Goal: Task Accomplishment & Management: Manage account settings

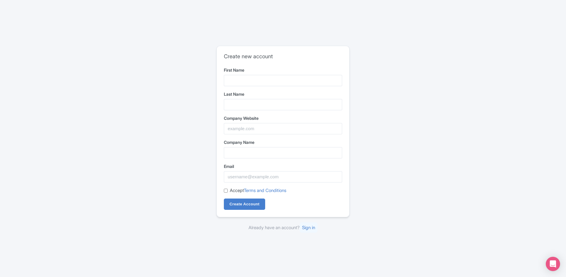
click at [264, 75] on div "First Name" at bounding box center [283, 76] width 118 height 19
click at [264, 82] on input "First Name" at bounding box center [283, 80] width 118 height 11
type input "Amarildo"
type input "Halili"
paste input "https://a1classiclimogroup.com/"
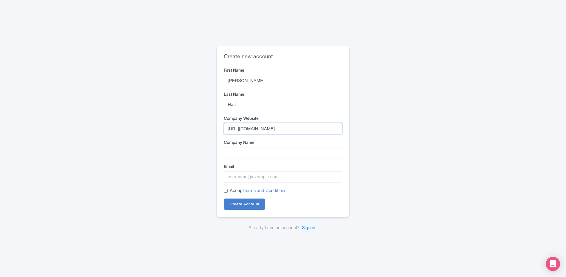
type input "https://a1classiclimogroup.com/"
click at [253, 154] on input "Company Name" at bounding box center [283, 152] width 118 height 11
type input "A1 Classic Limo Group"
paste input "https://a1classiclimogroup.com/"
drag, startPoint x: 242, startPoint y: 177, endPoint x: 207, endPoint y: 182, distance: 35.7
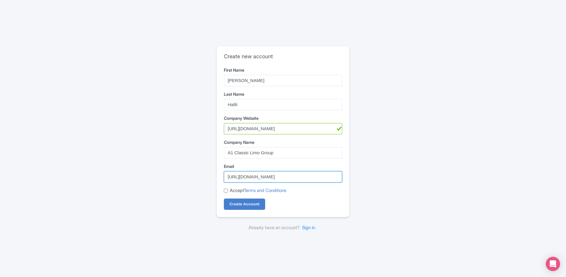
click at [207, 182] on div "Create new account First Name Amarildo Last Name Halili Company Website https:/…" at bounding box center [283, 138] width 380 height 190
click at [267, 179] on input "info@a1classiclimogroup.com/" at bounding box center [283, 176] width 118 height 11
click at [336, 176] on input "info@a1classiclimousinegroup.com/" at bounding box center [283, 176] width 118 height 11
type input "[EMAIL_ADDRESS][DOMAIN_NAME]"
click at [226, 189] on input "Accept Terms and Conditions" at bounding box center [226, 191] width 4 height 4
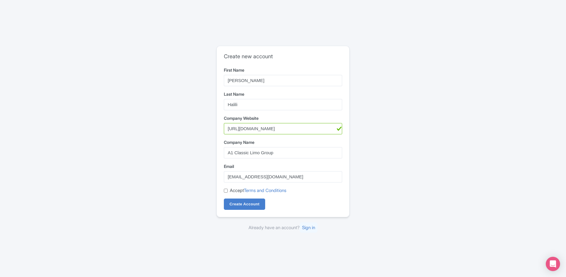
checkbox input "true"
click at [248, 201] on input "Create Account" at bounding box center [244, 203] width 41 height 11
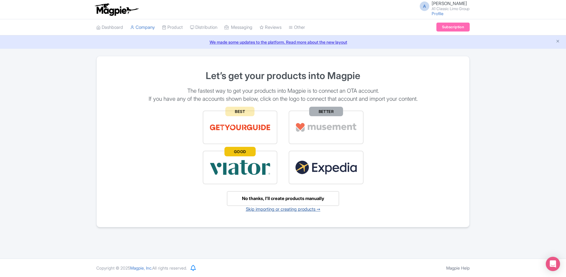
click at [293, 209] on link "Skip importing or creating products ➙" at bounding box center [283, 209] width 75 height 6
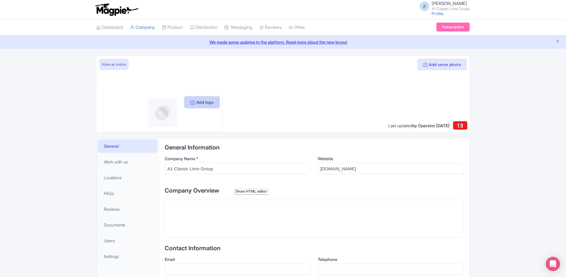
click at [197, 99] on button "Add logo" at bounding box center [201, 102] width 35 height 11
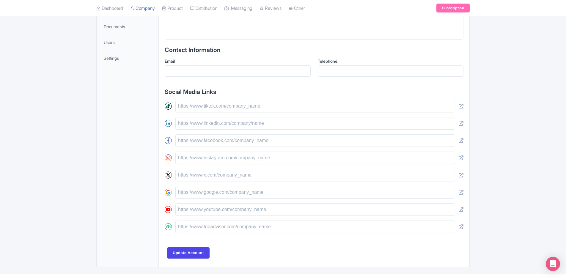
scroll to position [99, 0]
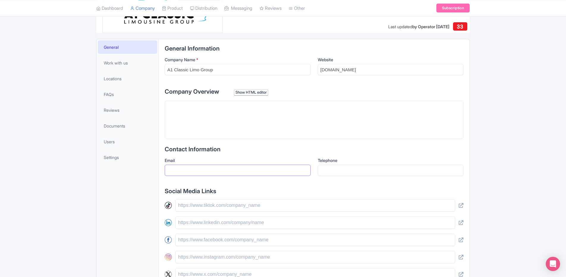
click at [233, 168] on input "Email" at bounding box center [238, 170] width 146 height 11
type input "[EMAIL_ADDRESS][DOMAIN_NAME]"
click at [336, 169] on input "Telephone" at bounding box center [391, 170] width 146 height 11
type input "8885986555"
click at [325, 127] on trix-editor at bounding box center [314, 120] width 298 height 38
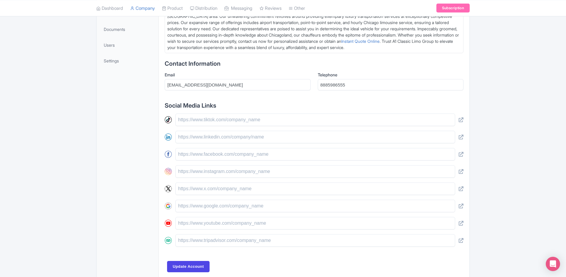
scroll to position [225, 0]
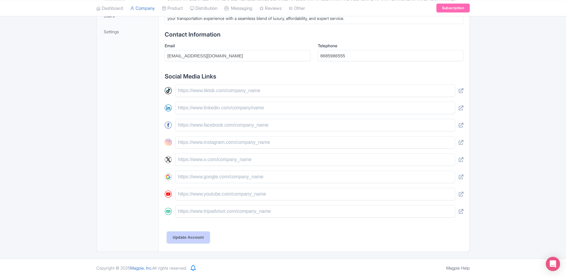
click at [193, 240] on input "Update Account" at bounding box center [188, 237] width 42 height 11
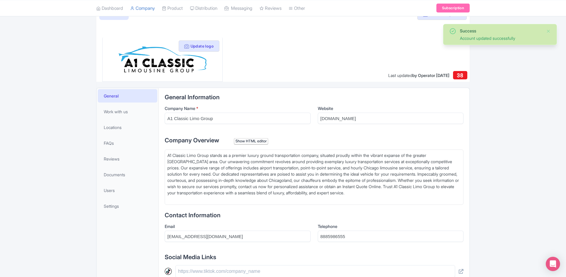
scroll to position [45, 0]
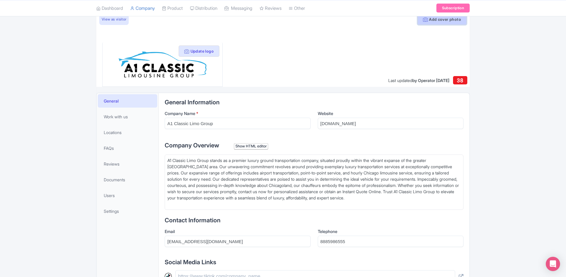
click at [433, 22] on button "Add cover photo" at bounding box center [441, 19] width 49 height 11
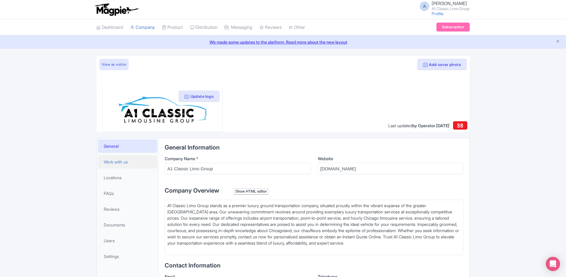
click at [129, 159] on link "Work with us" at bounding box center [127, 161] width 59 height 13
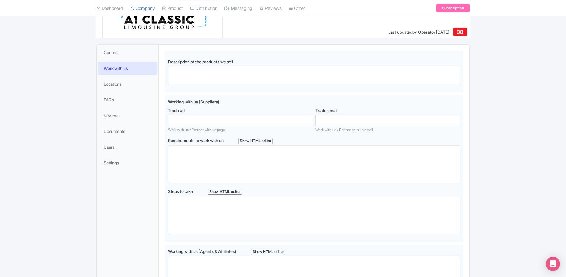
scroll to position [99, 0]
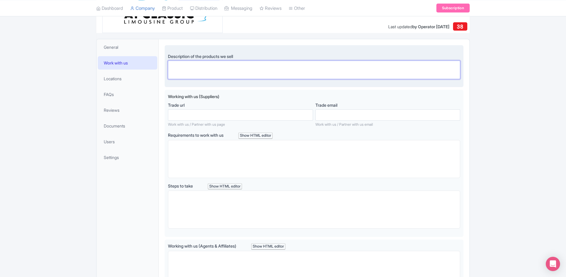
click at [243, 68] on textarea "Description of the products we sell" at bounding box center [314, 70] width 292 height 18
type textarea "O"
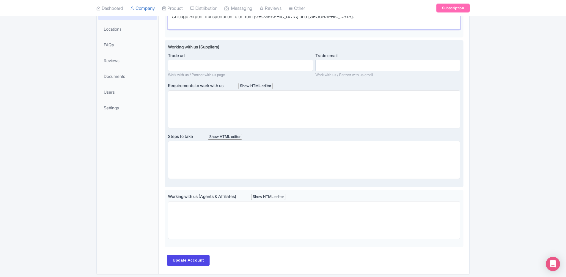
scroll to position [171, 0]
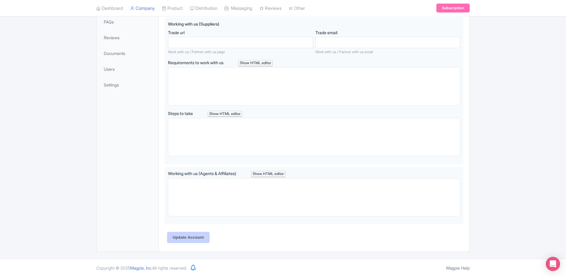
type textarea "Chicago Airport Transportation to or from OHare and Midway airport."
click at [184, 235] on input "Update Account" at bounding box center [188, 237] width 42 height 11
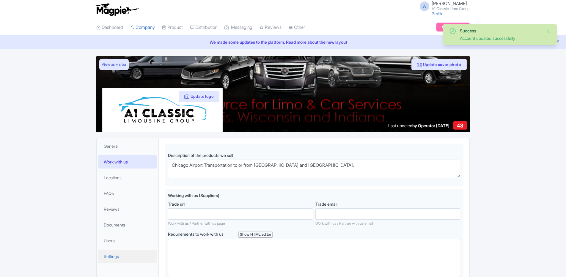
scroll to position [144, 0]
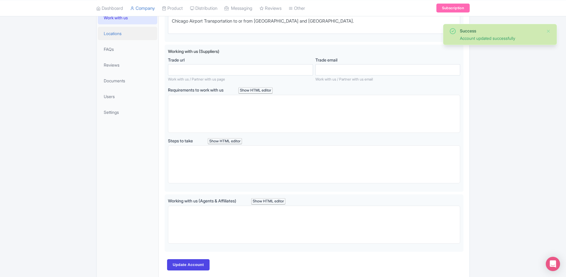
click at [120, 35] on span "Locations" at bounding box center [113, 33] width 18 height 6
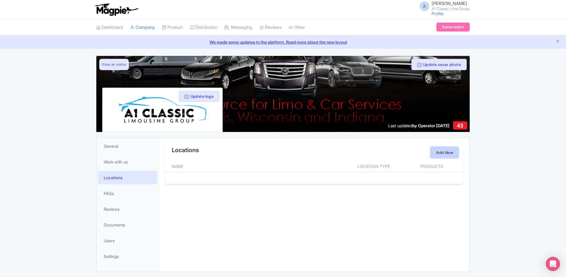
click at [443, 151] on link "Add New" at bounding box center [444, 152] width 28 height 11
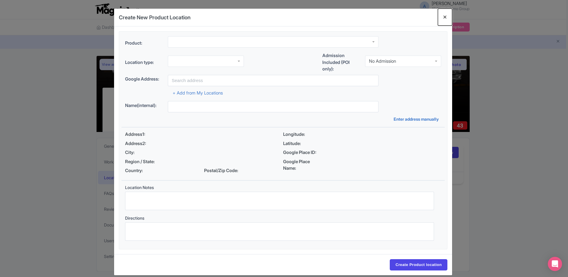
click at [443, 18] on button "Close" at bounding box center [445, 17] width 14 height 17
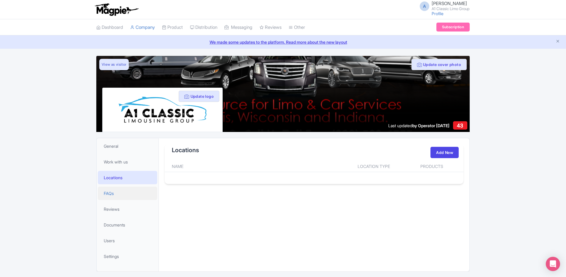
click at [102, 195] on link "FAQs" at bounding box center [127, 193] width 59 height 13
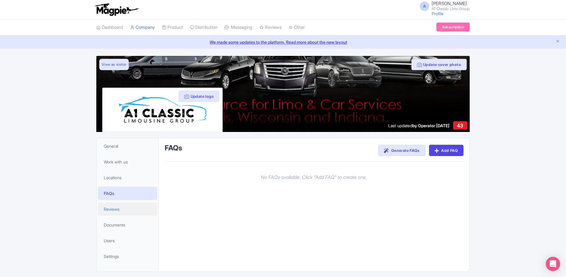
click at [113, 212] on link "Reviews" at bounding box center [127, 208] width 59 height 13
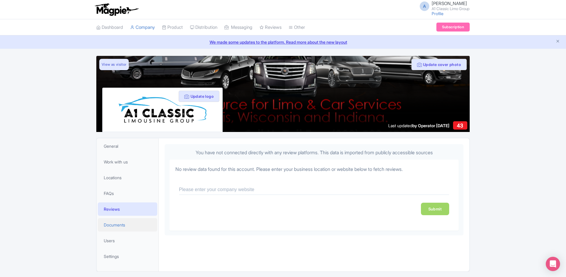
click at [116, 224] on span "Documents" at bounding box center [114, 225] width 21 height 6
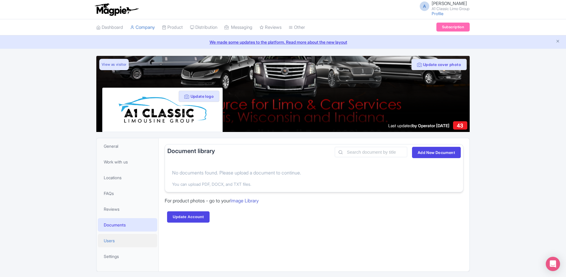
click at [119, 243] on link "Users" at bounding box center [127, 240] width 59 height 13
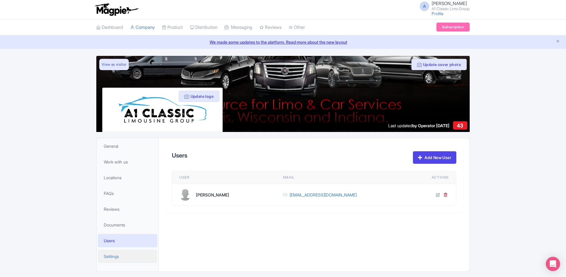
click at [118, 259] on span "Settings" at bounding box center [111, 256] width 15 height 6
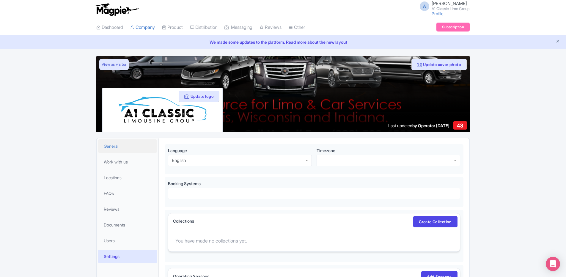
click at [135, 145] on link "General" at bounding box center [127, 145] width 59 height 13
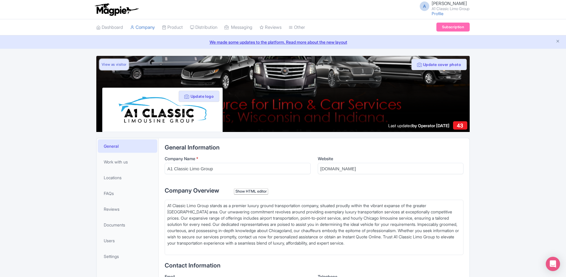
click at [121, 62] on link "View as visitor" at bounding box center [113, 64] width 29 height 11
